Goal: Task Accomplishment & Management: Use online tool/utility

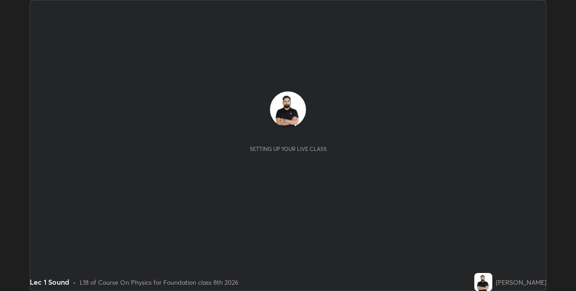
scroll to position [291, 575]
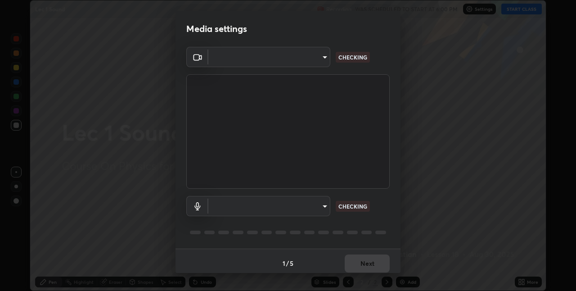
type input "e3e6fd13ef799cde5c9b7fe6f458d6ed022969fe6ce261ce3c0e119950d75ad9"
type input "default"
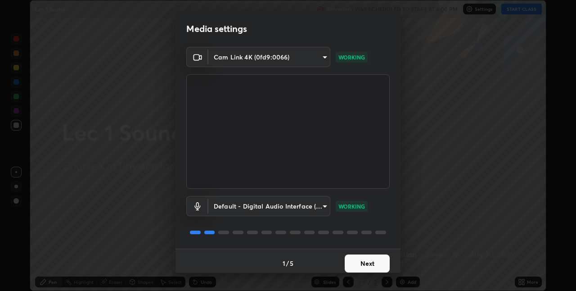
click at [368, 260] on button "Next" at bounding box center [367, 263] width 45 height 18
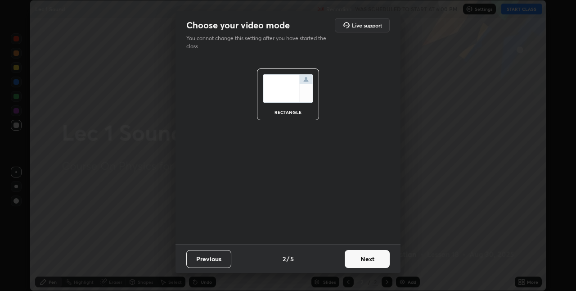
click at [368, 260] on button "Next" at bounding box center [367, 259] width 45 height 18
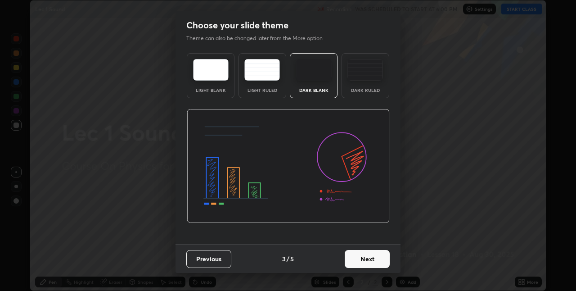
click at [367, 256] on button "Next" at bounding box center [367, 259] width 45 height 18
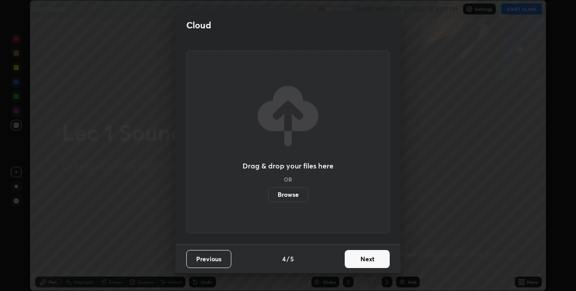
click at [370, 256] on button "Next" at bounding box center [367, 259] width 45 height 18
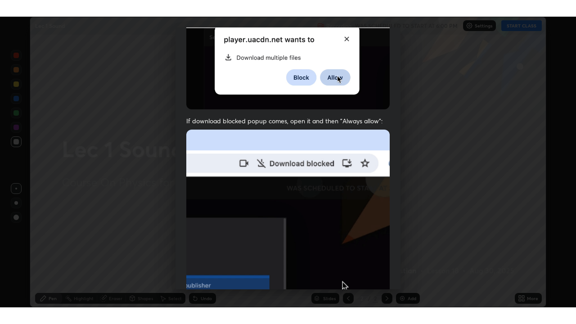
scroll to position [188, 0]
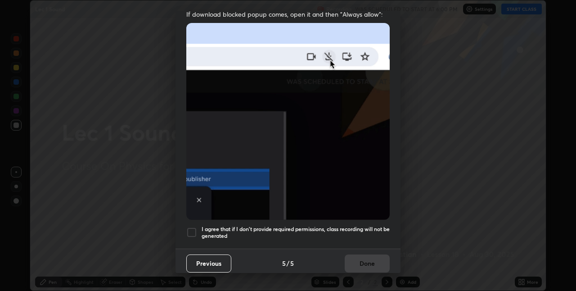
click at [193, 227] on div at bounding box center [191, 232] width 11 height 11
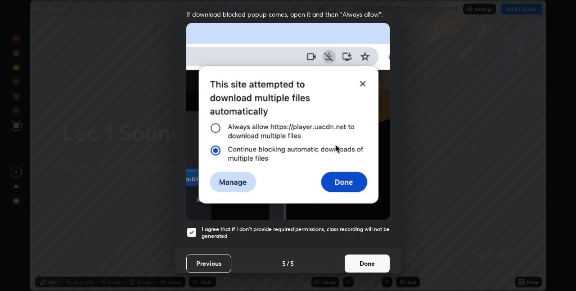
click at [370, 261] on button "Done" at bounding box center [367, 263] width 45 height 18
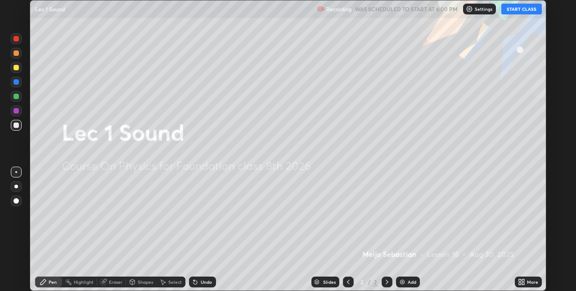
click at [525, 9] on button "START CLASS" at bounding box center [521, 9] width 40 height 11
click at [520, 280] on icon at bounding box center [520, 280] width 2 height 2
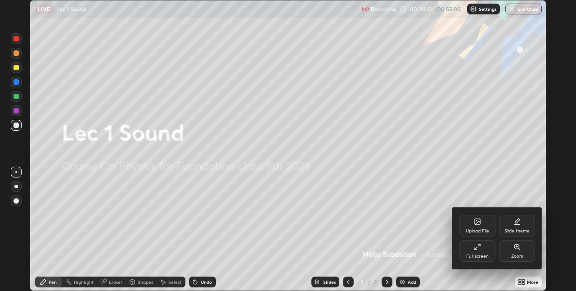
click at [479, 251] on div "Full screen" at bounding box center [477, 251] width 36 height 22
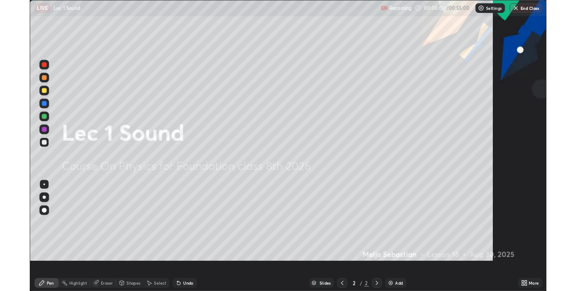
scroll to position [324, 576]
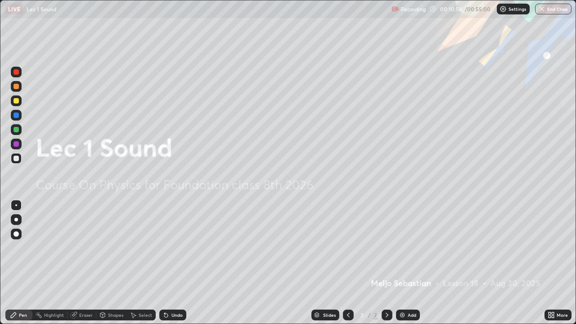
click at [406, 290] on div "Add" at bounding box center [408, 315] width 24 height 11
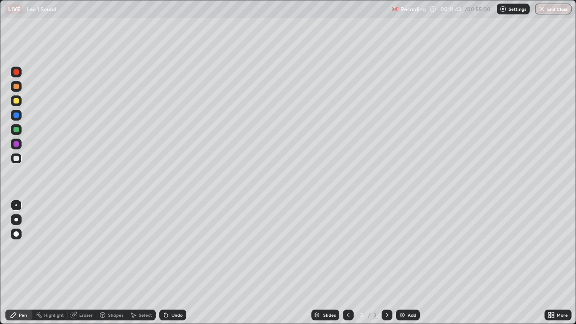
click at [15, 130] on div at bounding box center [15, 129] width 5 height 5
click at [82, 290] on div "Eraser" at bounding box center [85, 315] width 13 height 4
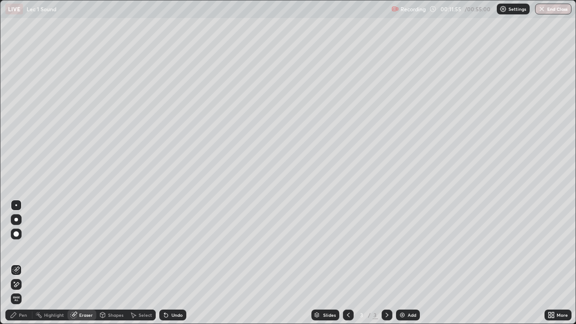
click at [20, 290] on div "Pen" at bounding box center [18, 315] width 27 height 11
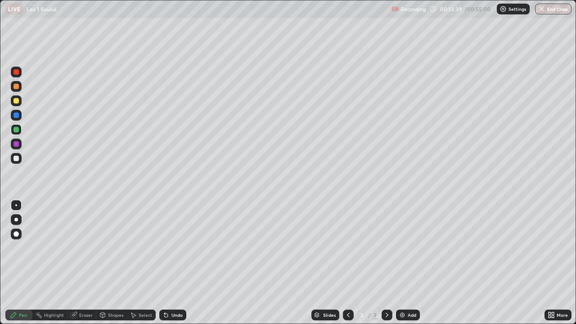
click at [87, 290] on div "Eraser" at bounding box center [85, 315] width 13 height 4
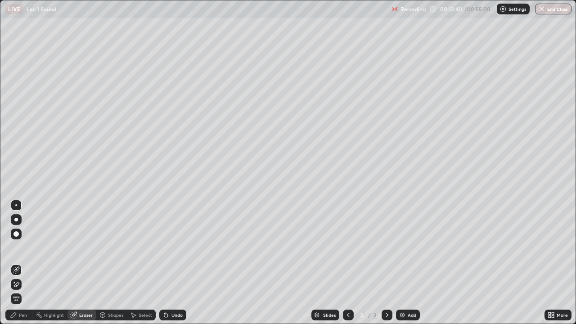
click at [15, 290] on span "Erase all" at bounding box center [16, 298] width 10 height 5
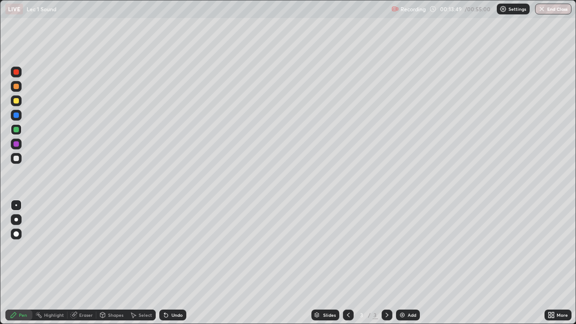
click at [16, 147] on div at bounding box center [16, 144] width 11 height 11
click at [17, 127] on div at bounding box center [15, 129] width 5 height 5
click at [74, 290] on icon at bounding box center [74, 315] width 6 height 6
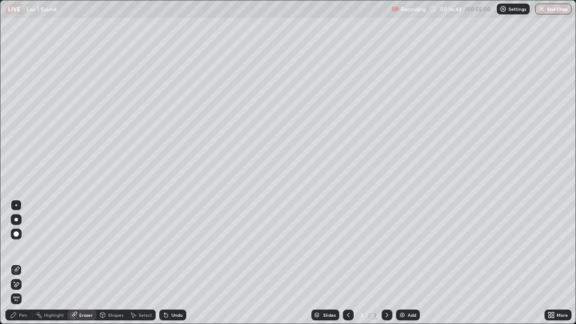
click at [14, 290] on span "Erase all" at bounding box center [16, 298] width 10 height 5
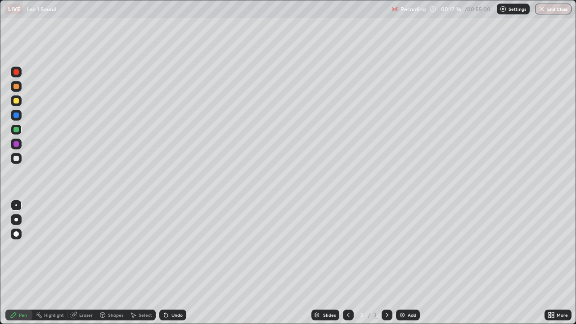
click at [169, 290] on div "Undo" at bounding box center [172, 315] width 27 height 11
click at [171, 290] on div "Undo" at bounding box center [172, 315] width 27 height 11
click at [165, 290] on icon at bounding box center [165, 314] width 7 height 7
click at [162, 290] on icon at bounding box center [165, 314] width 7 height 7
click at [161, 290] on div "Undo" at bounding box center [172, 315] width 27 height 11
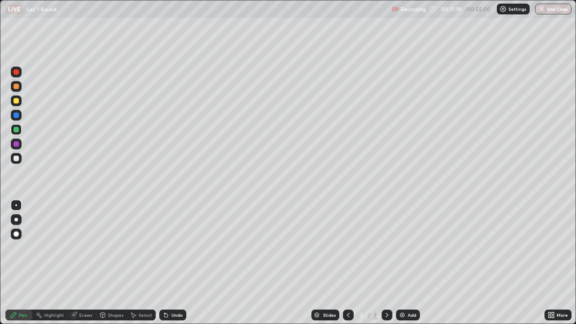
click at [161, 290] on div "Undo" at bounding box center [172, 315] width 27 height 11
click at [161, 290] on div "Undo" at bounding box center [171, 315] width 31 height 18
click at [16, 144] on div at bounding box center [15, 143] width 5 height 5
click at [178, 290] on div "Undo" at bounding box center [171, 315] width 31 height 18
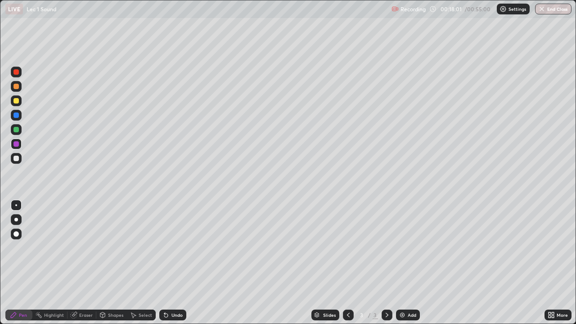
click at [17, 129] on div at bounding box center [15, 129] width 5 height 5
click at [18, 118] on div at bounding box center [16, 115] width 11 height 11
click at [168, 290] on div "Undo" at bounding box center [172, 315] width 27 height 11
click at [14, 131] on div at bounding box center [15, 129] width 5 height 5
click at [17, 146] on div at bounding box center [15, 143] width 5 height 5
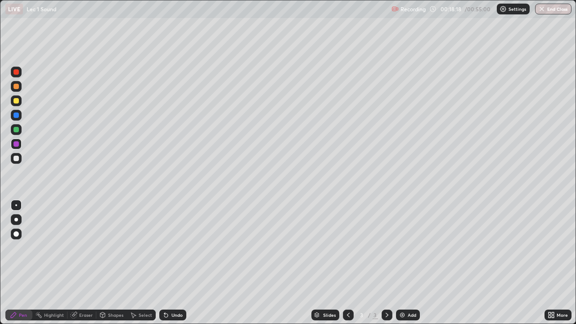
click at [17, 73] on div at bounding box center [15, 71] width 5 height 5
click at [16, 130] on div at bounding box center [15, 129] width 5 height 5
click at [18, 159] on div at bounding box center [15, 158] width 5 height 5
click at [402, 290] on img at bounding box center [402, 314] width 7 height 7
click at [12, 130] on div at bounding box center [16, 129] width 11 height 11
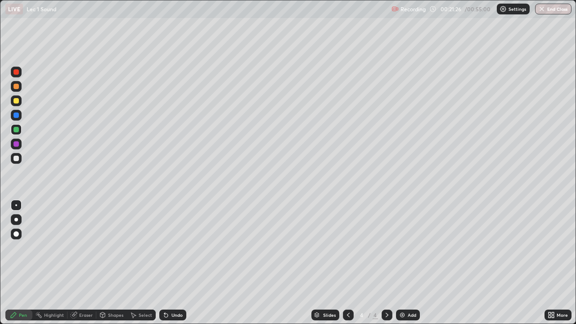
click at [146, 290] on div "Select" at bounding box center [145, 315] width 13 height 4
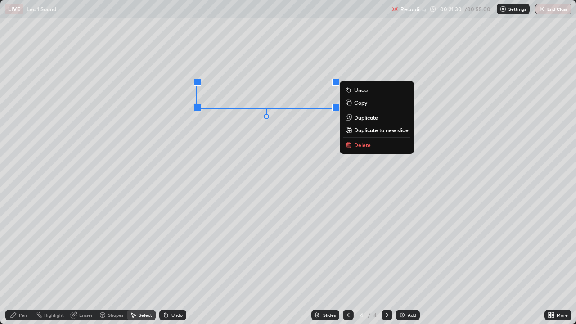
click at [21, 290] on div "Pen" at bounding box center [23, 315] width 8 height 4
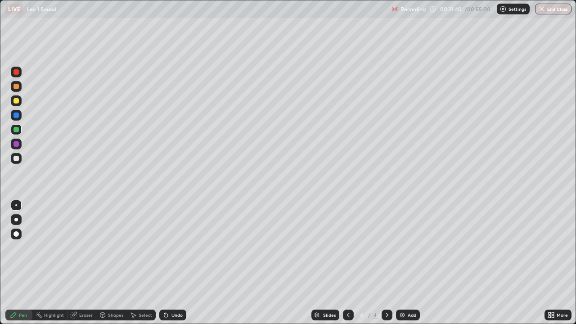
click at [84, 290] on div "Eraser" at bounding box center [85, 315] width 13 height 4
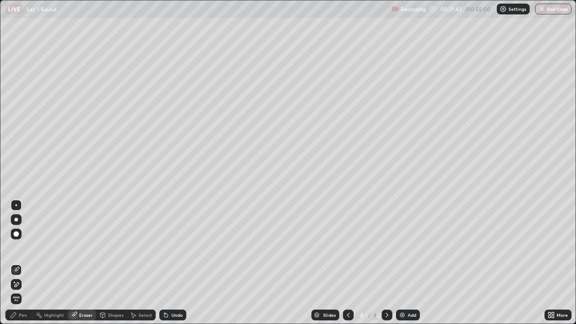
click at [22, 290] on div "Pen" at bounding box center [23, 315] width 8 height 4
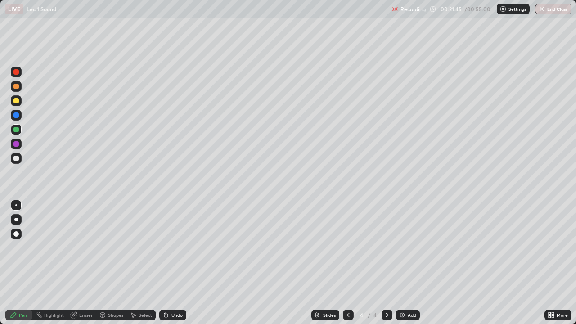
click at [112, 290] on div "Shapes" at bounding box center [115, 315] width 15 height 4
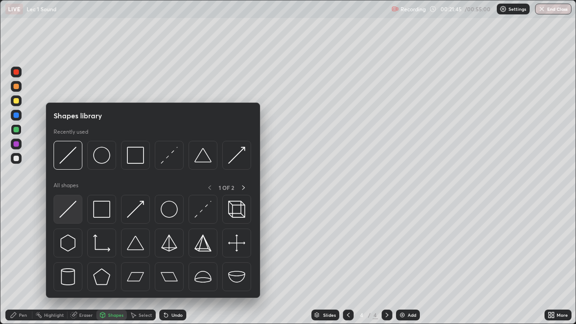
click at [72, 210] on img at bounding box center [67, 209] width 17 height 17
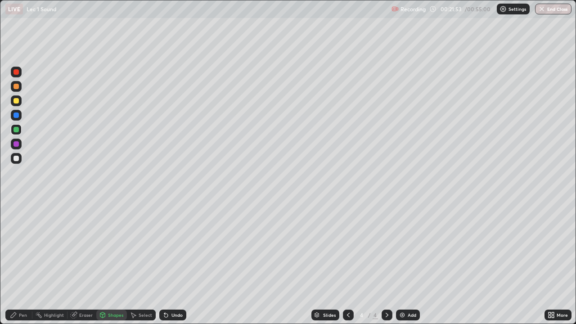
click at [18, 290] on div "Pen" at bounding box center [18, 315] width 27 height 11
click at [171, 290] on div "Undo" at bounding box center [176, 315] width 11 height 4
click at [14, 144] on div at bounding box center [15, 143] width 5 height 5
click at [14, 130] on div at bounding box center [15, 129] width 5 height 5
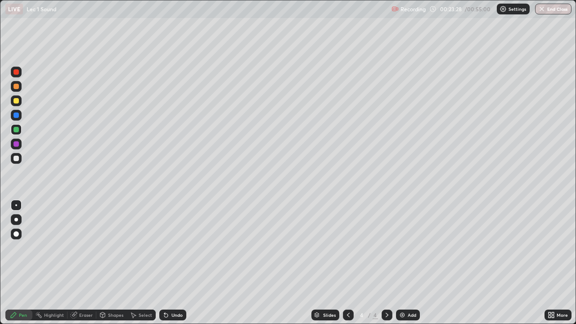
click at [17, 144] on div at bounding box center [15, 143] width 5 height 5
click at [17, 129] on div at bounding box center [15, 129] width 5 height 5
click at [13, 145] on div at bounding box center [15, 143] width 5 height 5
click at [13, 116] on div at bounding box center [15, 114] width 5 height 5
click at [80, 290] on div "Eraser" at bounding box center [81, 315] width 29 height 11
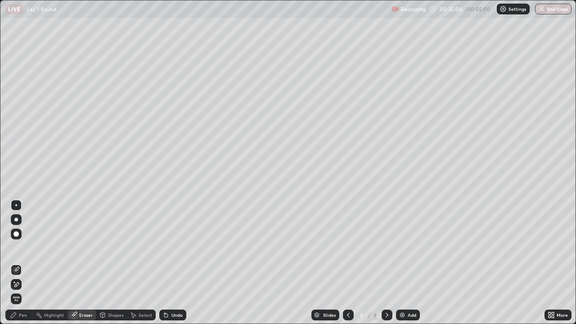
click at [105, 290] on icon at bounding box center [102, 314] width 7 height 7
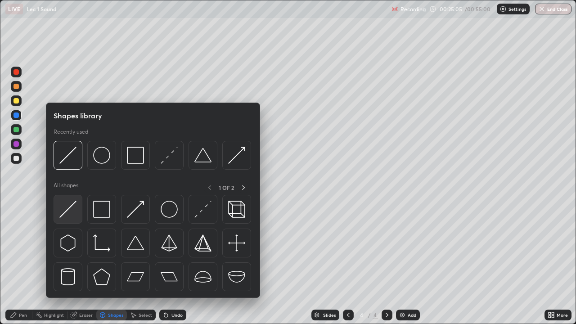
click at [63, 214] on img at bounding box center [67, 209] width 17 height 17
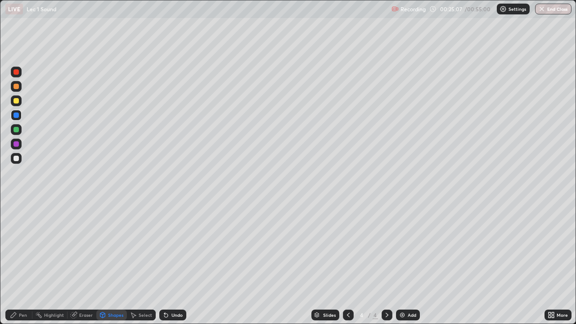
click at [17, 144] on div at bounding box center [15, 143] width 5 height 5
click at [143, 290] on div "Select" at bounding box center [141, 315] width 29 height 11
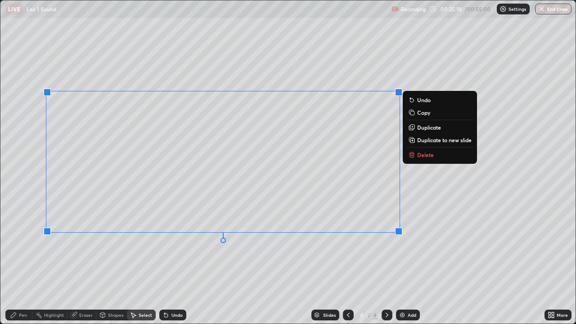
click at [169, 290] on div "Undo" at bounding box center [172, 315] width 27 height 11
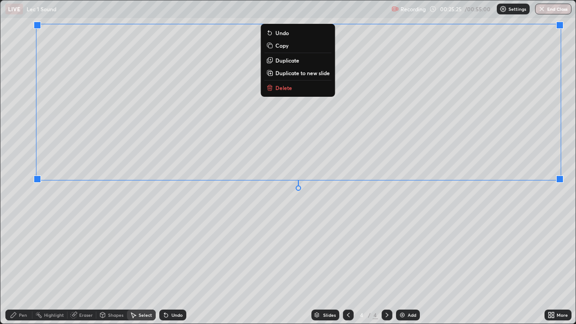
click at [395, 235] on div "0 ° Undo Copy Duplicate Duplicate to new slide Delete" at bounding box center [287, 161] width 575 height 323
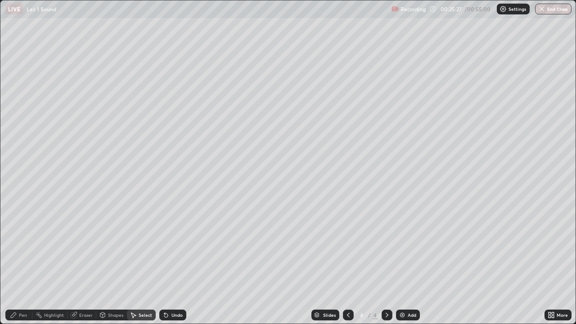
click at [26, 290] on div "Pen" at bounding box center [23, 315] width 8 height 4
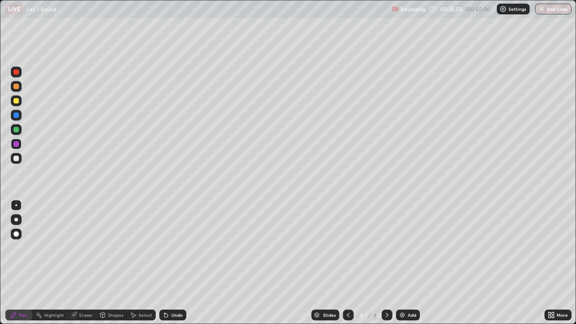
click at [105, 290] on icon at bounding box center [102, 314] width 7 height 7
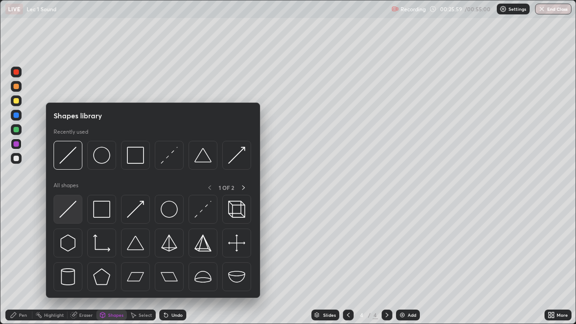
click at [67, 214] on img at bounding box center [67, 209] width 17 height 17
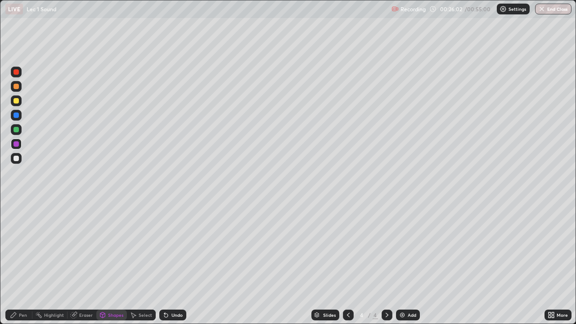
click at [22, 290] on div "Pen" at bounding box center [18, 315] width 27 height 18
click at [105, 290] on icon at bounding box center [102, 314] width 7 height 7
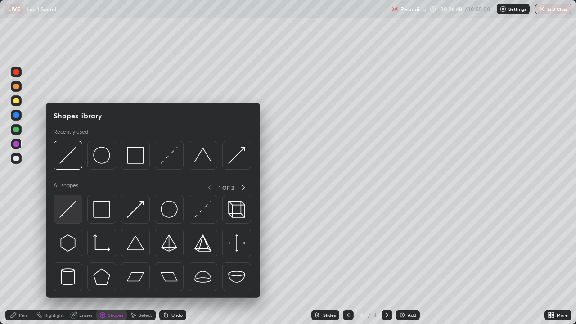
click at [69, 211] on img at bounding box center [67, 209] width 17 height 17
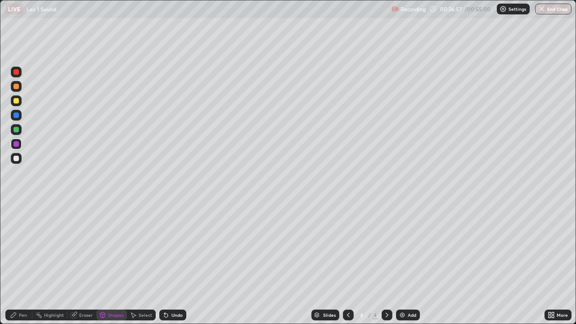
click at [14, 130] on div at bounding box center [15, 129] width 5 height 5
click at [166, 290] on icon at bounding box center [166, 316] width 4 height 4
click at [167, 290] on icon at bounding box center [165, 314] width 7 height 7
click at [18, 290] on div "Pen" at bounding box center [18, 315] width 27 height 11
click at [110, 290] on div "Shapes" at bounding box center [115, 315] width 15 height 4
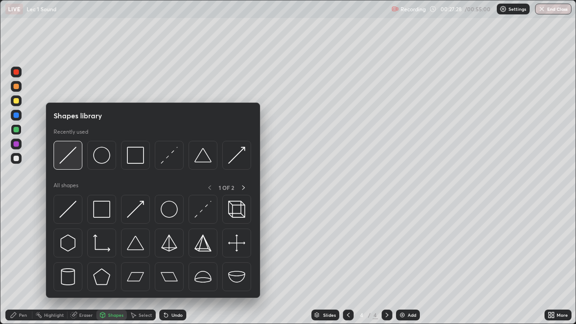
click at [65, 159] on img at bounding box center [67, 155] width 17 height 17
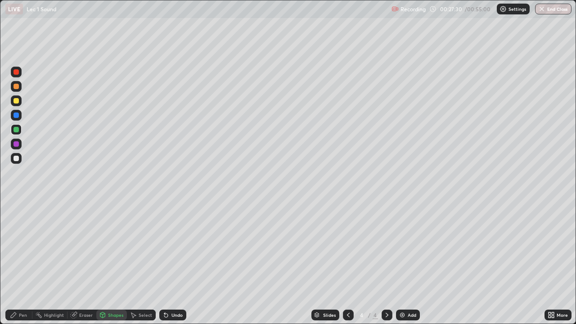
click at [18, 116] on div at bounding box center [15, 114] width 5 height 5
click at [16, 103] on div at bounding box center [15, 100] width 5 height 5
click at [166, 290] on icon at bounding box center [165, 314] width 7 height 7
click at [18, 290] on div "Pen" at bounding box center [18, 315] width 27 height 11
click at [347, 290] on icon at bounding box center [348, 315] width 3 height 4
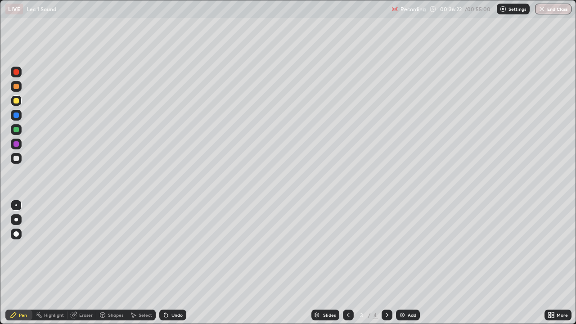
click at [408, 290] on div "Add" at bounding box center [412, 315] width 9 height 4
click at [347, 290] on icon at bounding box center [348, 314] width 7 height 7
click at [386, 290] on icon at bounding box center [386, 314] width 7 height 7
click at [388, 290] on div at bounding box center [386, 315] width 11 height 18
click at [387, 290] on div at bounding box center [386, 315] width 11 height 11
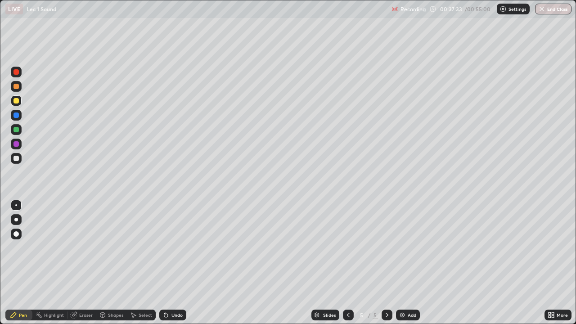
click at [406, 290] on div "Add" at bounding box center [408, 315] width 24 height 11
click at [16, 146] on div at bounding box center [15, 143] width 5 height 5
click at [16, 131] on div at bounding box center [15, 129] width 5 height 5
click at [15, 102] on div at bounding box center [15, 100] width 5 height 5
click at [18, 144] on div at bounding box center [15, 143] width 5 height 5
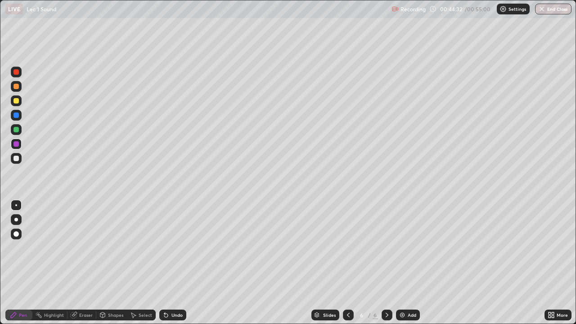
click at [343, 290] on div at bounding box center [348, 315] width 11 height 11
click at [386, 290] on icon at bounding box center [386, 314] width 7 height 7
click at [16, 114] on div at bounding box center [15, 114] width 5 height 5
click at [15, 144] on div at bounding box center [15, 143] width 5 height 5
click at [167, 290] on icon at bounding box center [165, 314] width 7 height 7
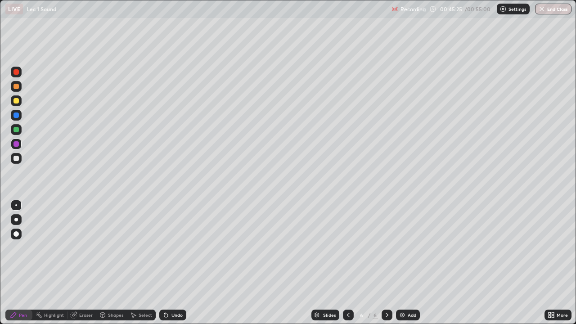
click at [173, 290] on div "Undo" at bounding box center [176, 315] width 11 height 4
click at [18, 131] on div at bounding box center [15, 129] width 5 height 5
click at [15, 144] on div at bounding box center [15, 143] width 5 height 5
click at [15, 158] on div at bounding box center [15, 158] width 5 height 5
click at [346, 290] on icon at bounding box center [348, 314] width 7 height 7
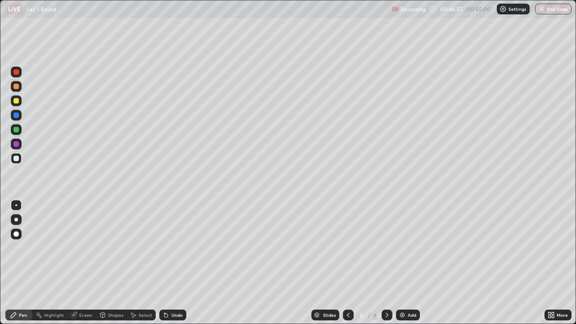
click at [387, 290] on icon at bounding box center [386, 314] width 7 height 7
click at [406, 290] on div "Add" at bounding box center [408, 315] width 24 height 11
click at [14, 146] on div at bounding box center [15, 143] width 5 height 5
click at [142, 290] on div "Select" at bounding box center [145, 315] width 13 height 4
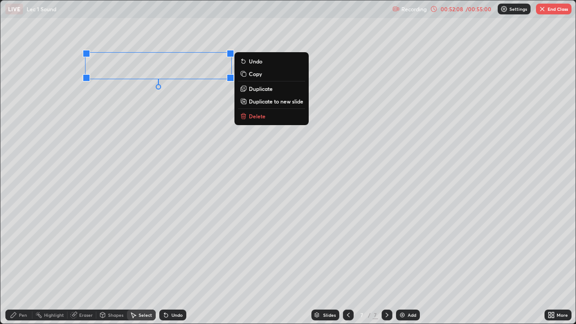
click at [19, 290] on div "Pen" at bounding box center [23, 315] width 8 height 4
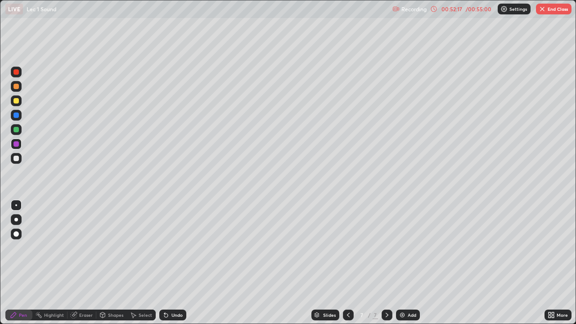
click at [14, 128] on div at bounding box center [15, 129] width 5 height 5
click at [171, 290] on div "Undo" at bounding box center [176, 315] width 11 height 4
click at [16, 117] on div at bounding box center [15, 114] width 5 height 5
click at [171, 290] on div "Undo" at bounding box center [176, 315] width 11 height 4
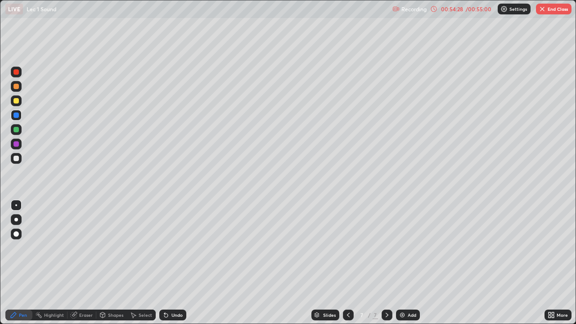
click at [80, 290] on div "Eraser" at bounding box center [85, 315] width 13 height 4
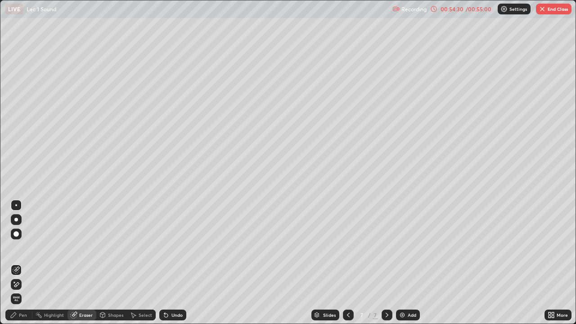
click at [23, 290] on div "Pen" at bounding box center [18, 315] width 27 height 18
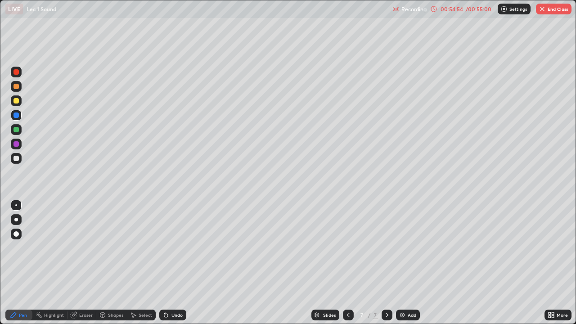
click at [17, 131] on div at bounding box center [15, 129] width 5 height 5
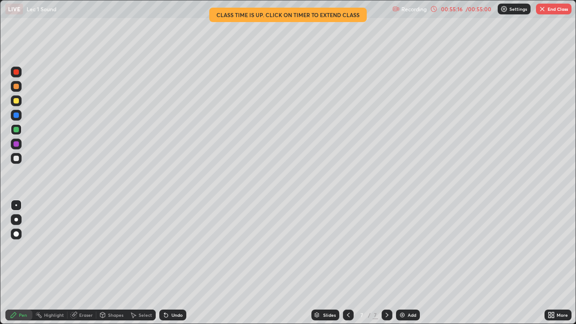
click at [164, 290] on icon at bounding box center [164, 313] width 1 height 1
click at [164, 290] on icon at bounding box center [165, 314] width 7 height 7
click at [164, 290] on icon at bounding box center [166, 316] width 4 height 4
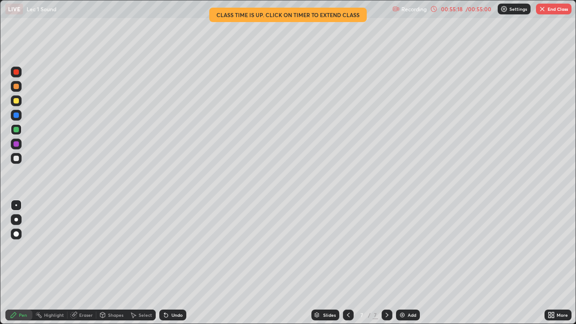
click at [164, 290] on icon at bounding box center [166, 316] width 4 height 4
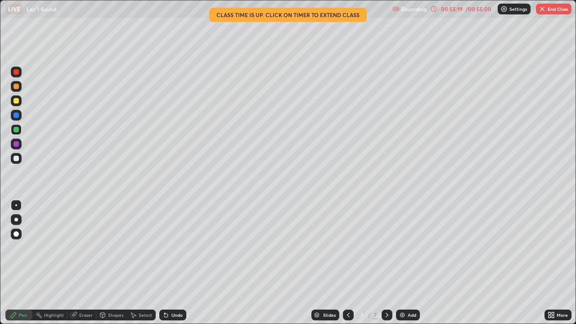
click at [164, 290] on icon at bounding box center [166, 316] width 4 height 4
click at [164, 290] on icon at bounding box center [164, 313] width 1 height 1
click at [171, 290] on div "Undo" at bounding box center [176, 315] width 11 height 4
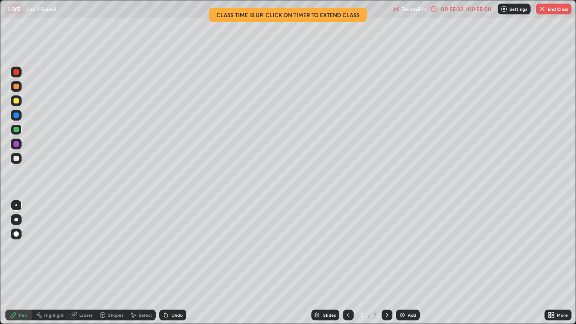
click at [169, 290] on div "Undo" at bounding box center [172, 315] width 27 height 11
click at [168, 290] on icon at bounding box center [165, 314] width 7 height 7
click at [166, 290] on icon at bounding box center [166, 316] width 4 height 4
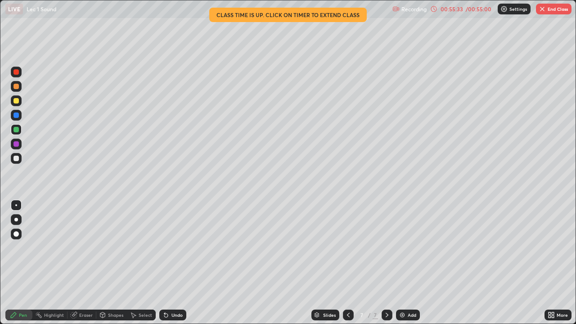
click at [166, 290] on icon at bounding box center [166, 316] width 4 height 4
click at [165, 290] on icon at bounding box center [166, 316] width 4 height 4
click at [168, 290] on icon at bounding box center [165, 314] width 7 height 7
click at [167, 290] on icon at bounding box center [165, 314] width 7 height 7
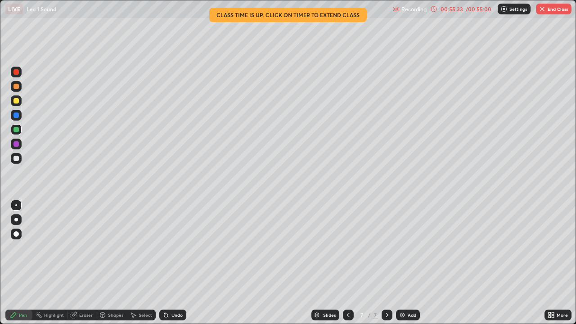
click at [164, 290] on icon at bounding box center [164, 313] width 1 height 1
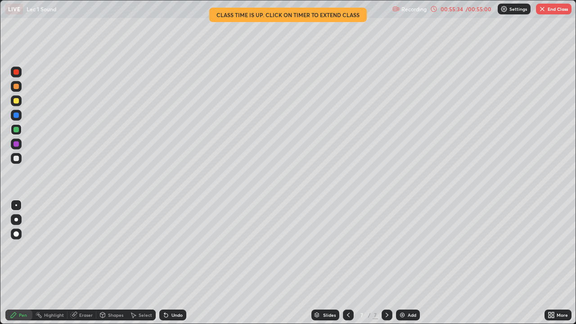
click at [164, 290] on icon at bounding box center [164, 313] width 1 height 1
click at [162, 290] on icon at bounding box center [165, 314] width 7 height 7
click at [166, 290] on icon at bounding box center [166, 316] width 4 height 4
click at [165, 290] on icon at bounding box center [166, 316] width 4 height 4
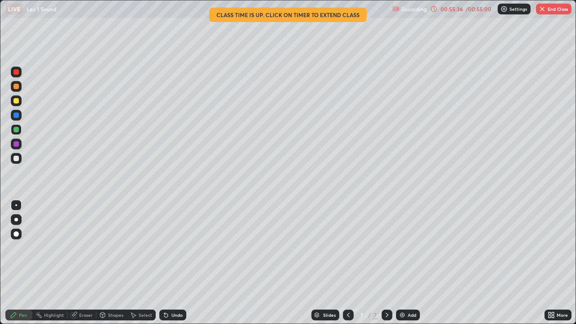
click at [164, 290] on icon at bounding box center [166, 316] width 4 height 4
click at [551, 13] on button "End Class" at bounding box center [554, 9] width 36 height 11
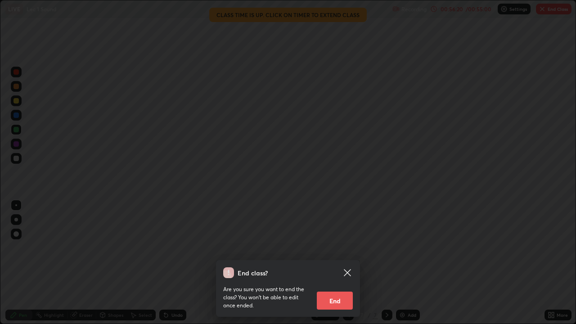
click at [343, 290] on button "End" at bounding box center [335, 301] width 36 height 18
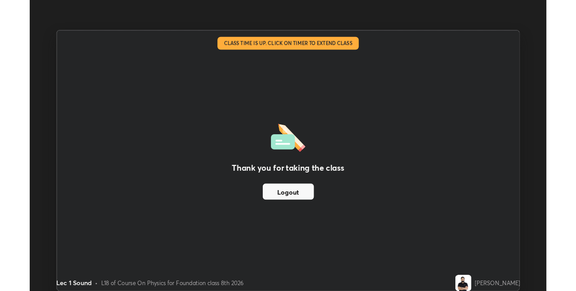
scroll to position [44697, 44412]
